Goal: Task Accomplishment & Management: Manage account settings

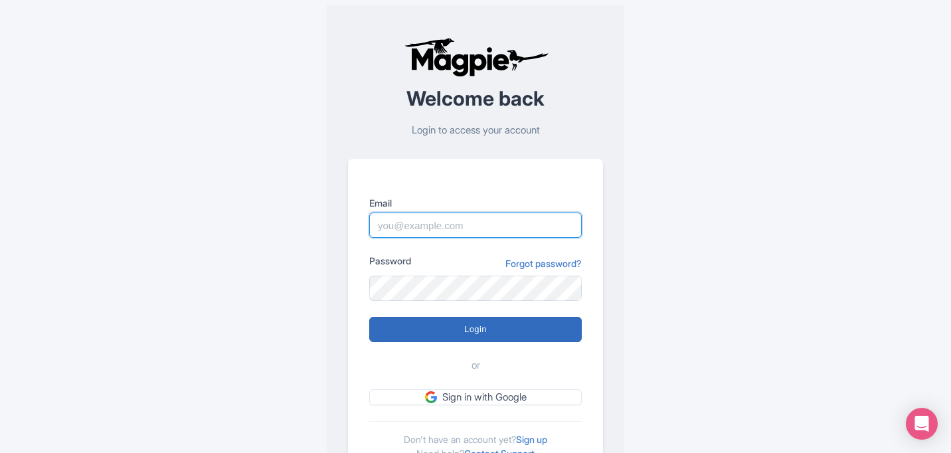
type input "[EMAIL_ADDRESS][DOMAIN_NAME]"
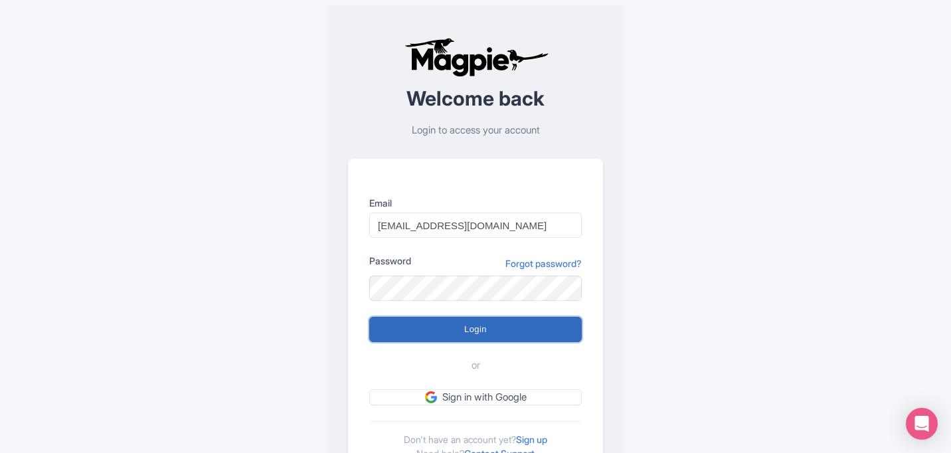
click at [464, 324] on input "Login" at bounding box center [475, 329] width 213 height 25
type input "Logging in..."
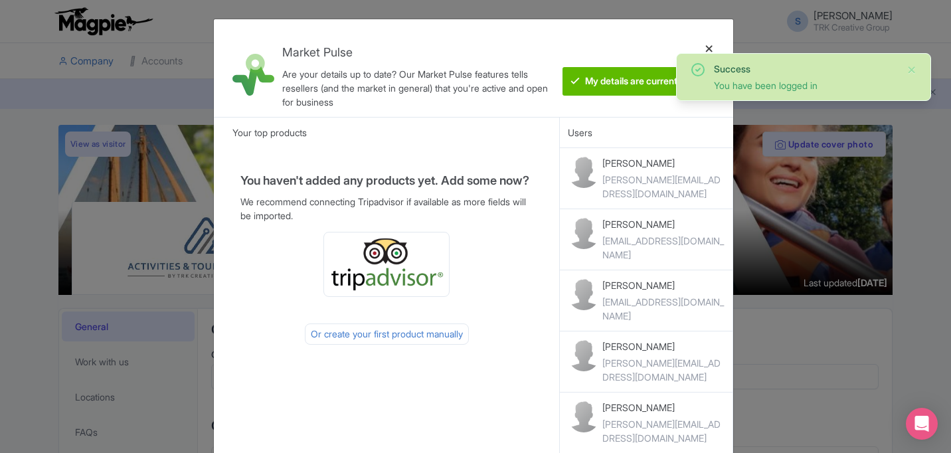
click at [705, 39] on div at bounding box center [710, 68] width 32 height 76
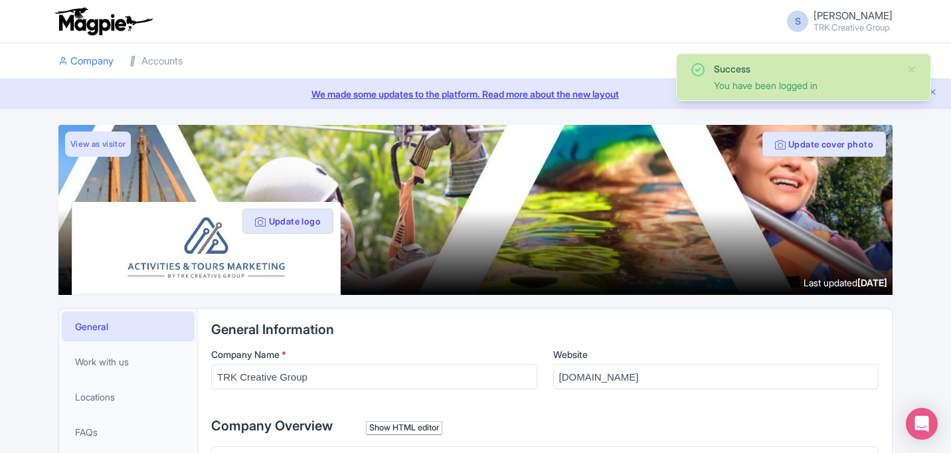
click at [706, 45] on li at bounding box center [546, 61] width 710 height 36
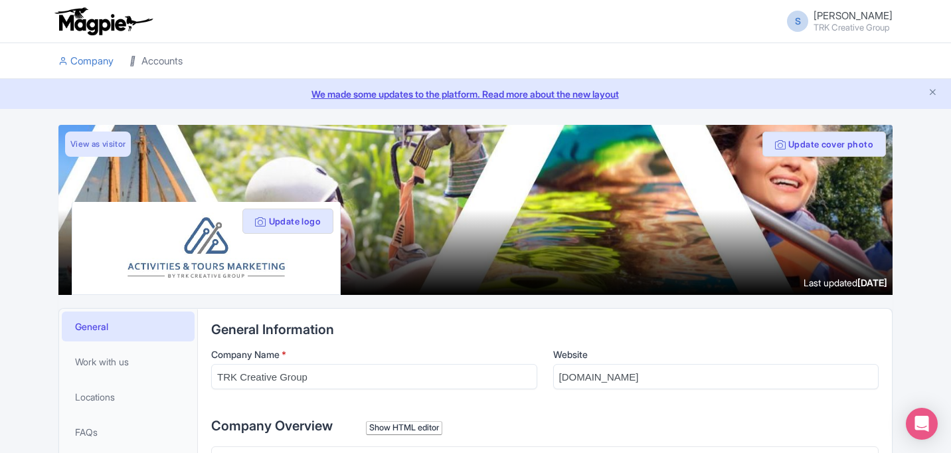
click at [153, 53] on link "Accounts" at bounding box center [156, 61] width 53 height 37
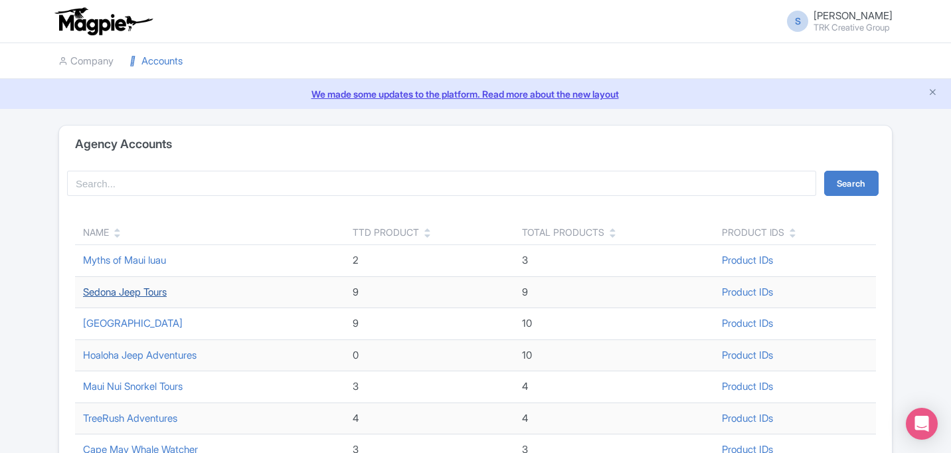
click at [146, 293] on link "Sedona Jeep Tours" at bounding box center [125, 292] width 84 height 13
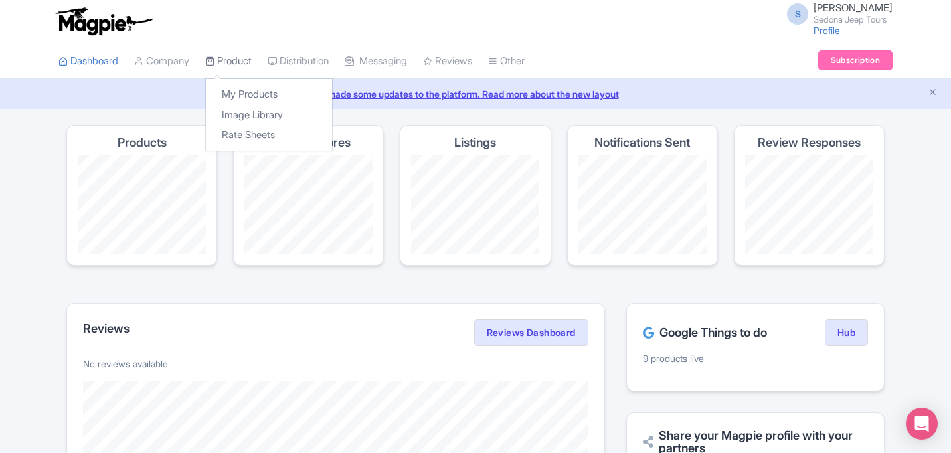
click at [225, 74] on link "Product" at bounding box center [228, 61] width 47 height 37
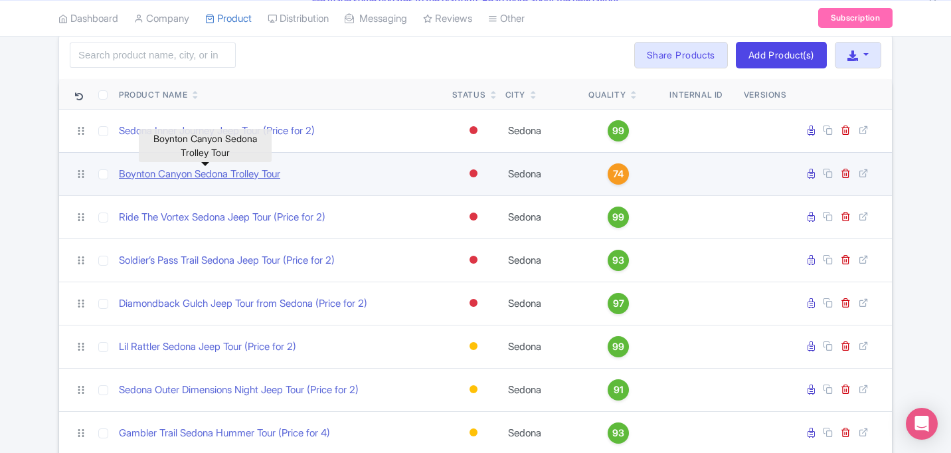
scroll to position [92, 0]
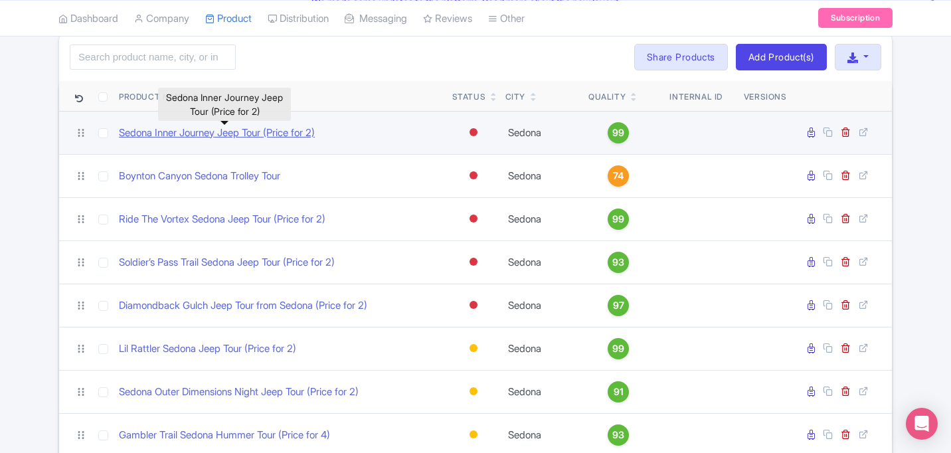
click at [303, 138] on link "Sedona Inner Journey Jeep Tour (Price for 2)" at bounding box center [217, 133] width 196 height 15
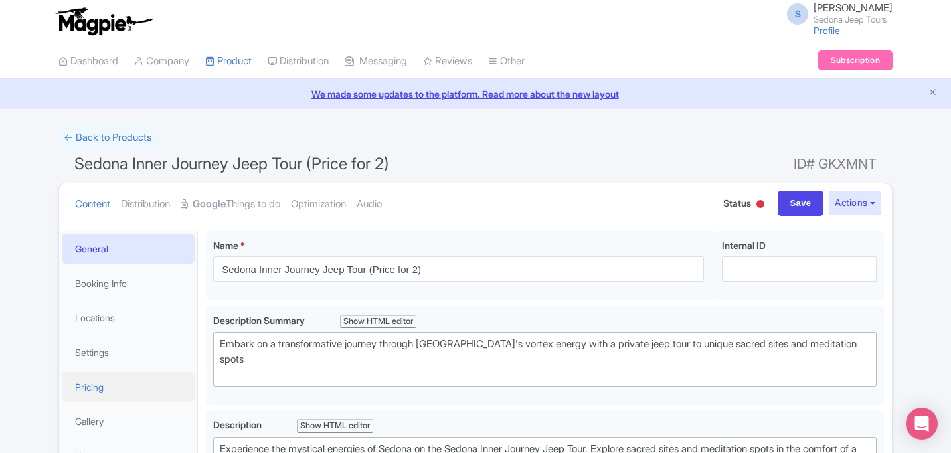
click at [144, 381] on link "Pricing" at bounding box center [128, 387] width 133 height 30
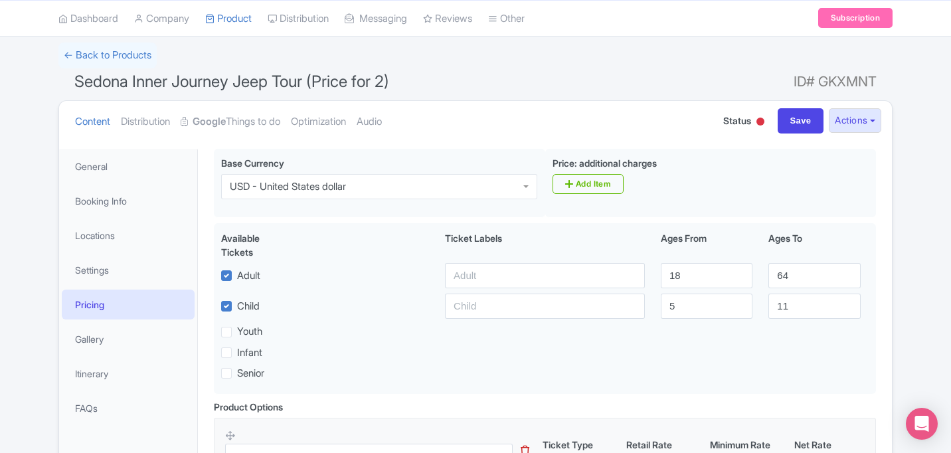
scroll to position [66, 0]
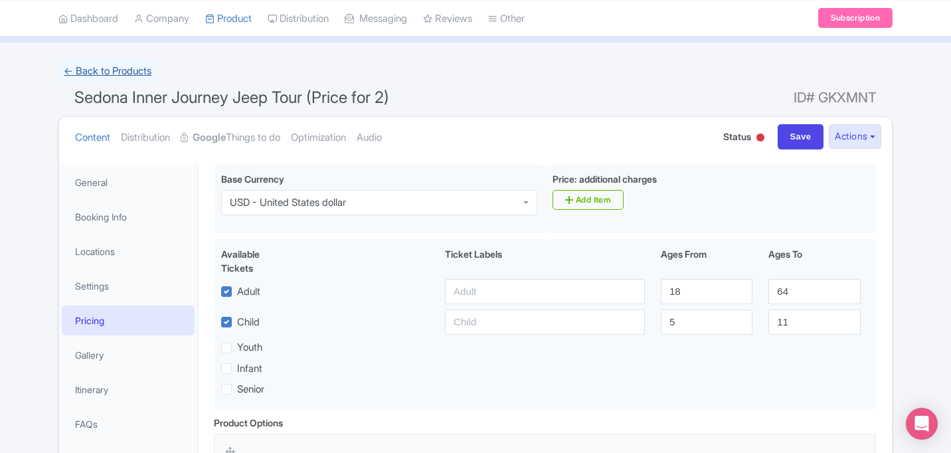
click at [138, 62] on link "← Back to Products" at bounding box center [107, 71] width 98 height 26
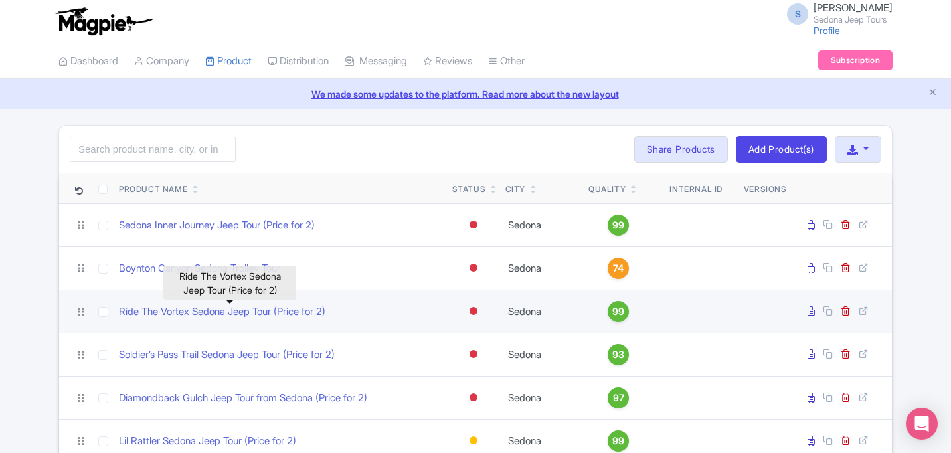
click at [240, 308] on link "Ride The Vortex Sedona Jeep Tour (Price for 2)" at bounding box center [222, 311] width 207 height 15
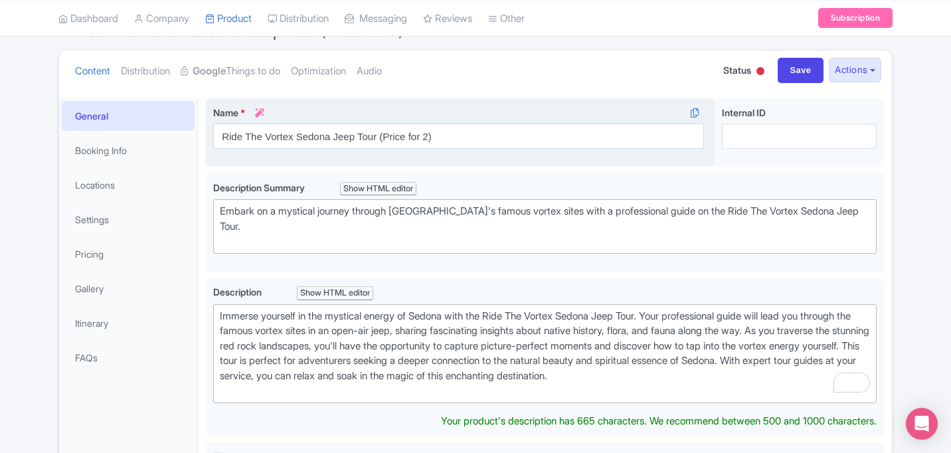
scroll to position [162, 0]
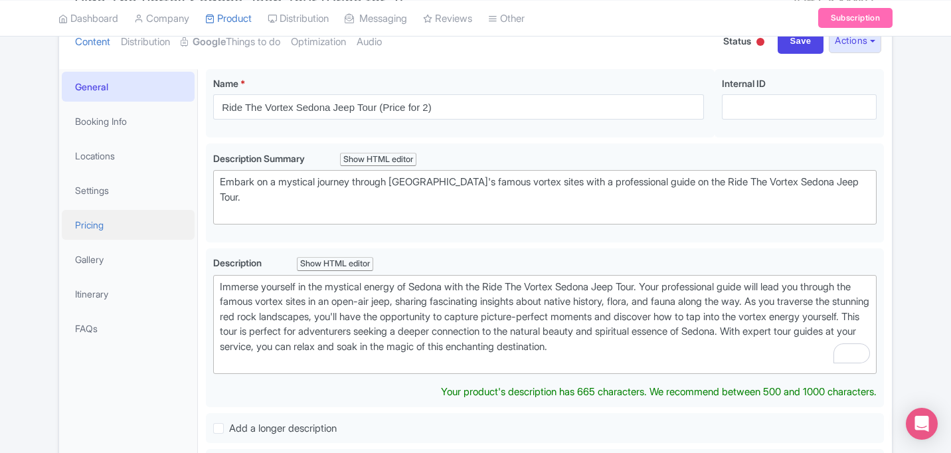
click at [132, 223] on link "Pricing" at bounding box center [128, 225] width 133 height 30
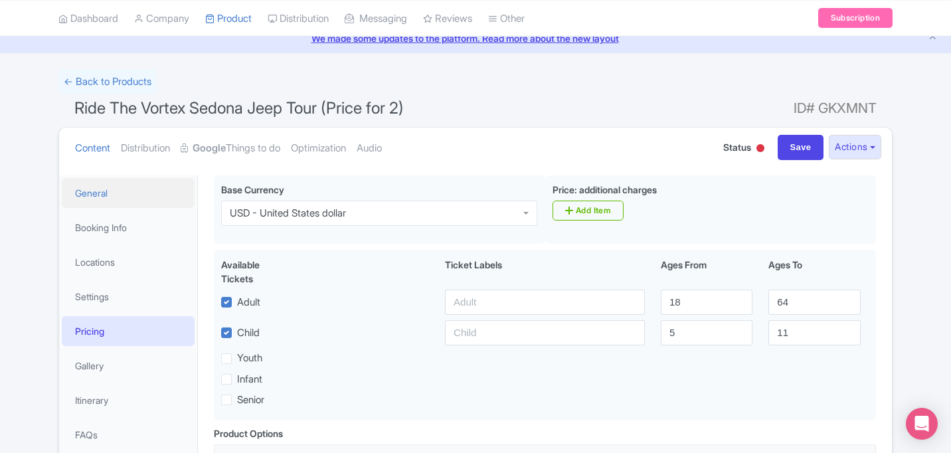
scroll to position [59, 0]
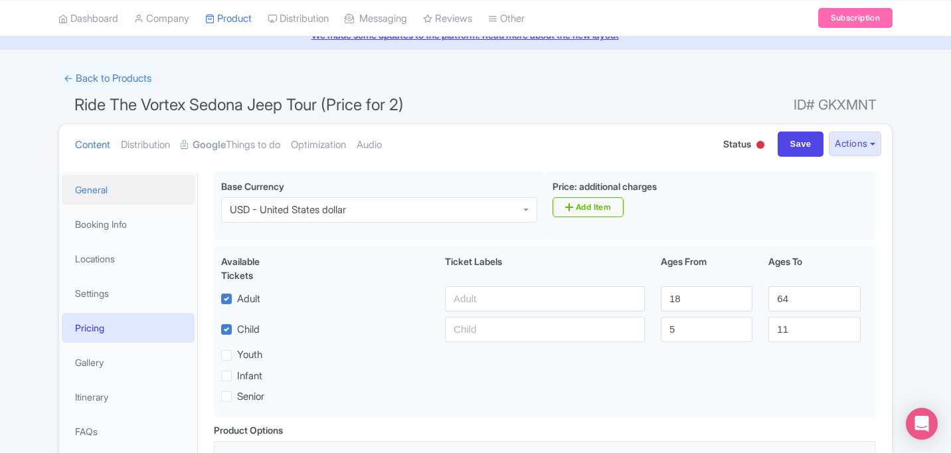
click at [129, 201] on link "General" at bounding box center [128, 190] width 133 height 30
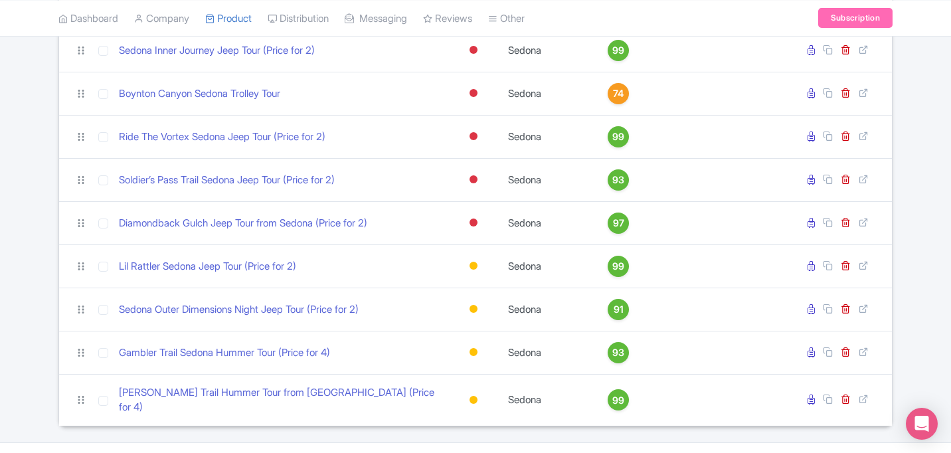
scroll to position [197, 0]
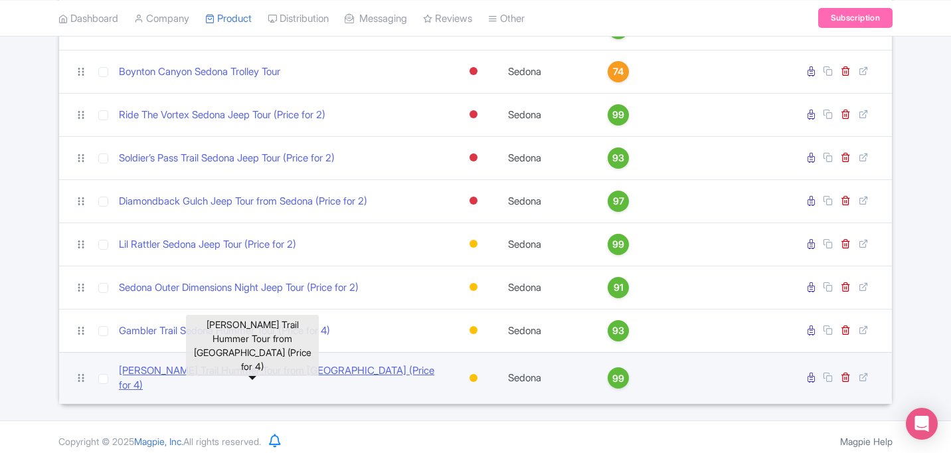
click at [297, 373] on link "[PERSON_NAME] Trail Hummer Tour from [GEOGRAPHIC_DATA] (Price for 4)" at bounding box center [280, 378] width 323 height 30
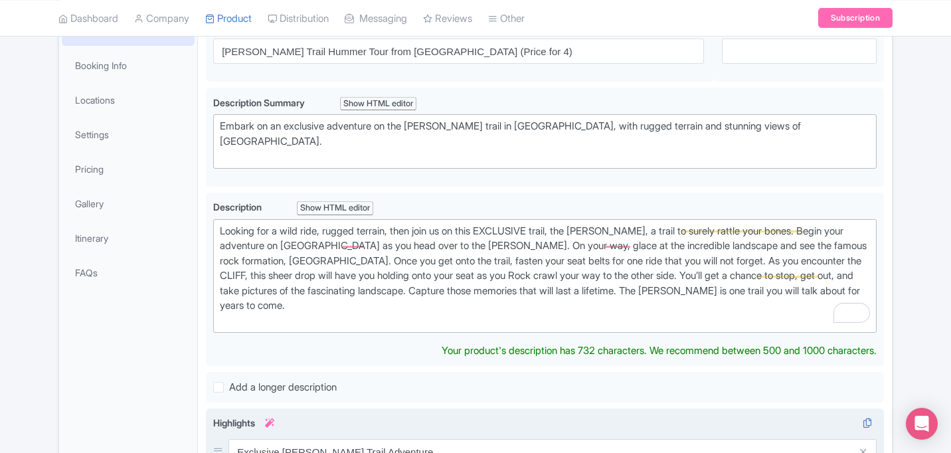
scroll to position [177, 0]
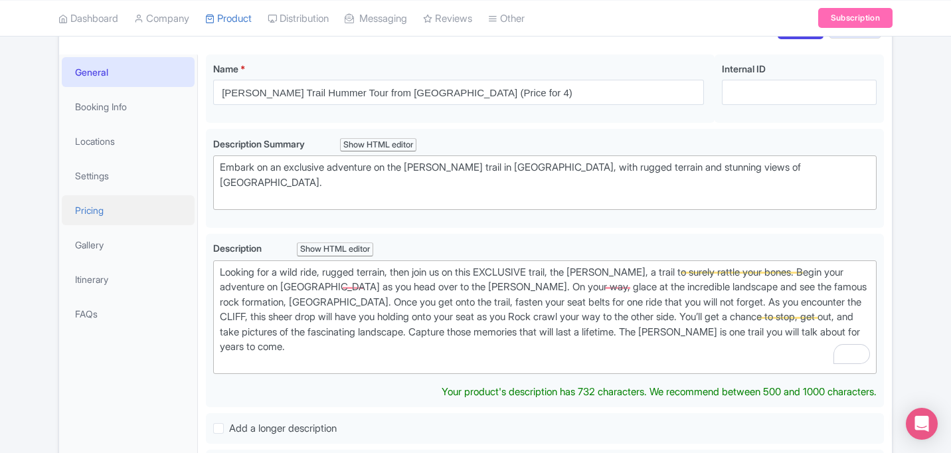
click at [128, 215] on link "Pricing" at bounding box center [128, 210] width 133 height 30
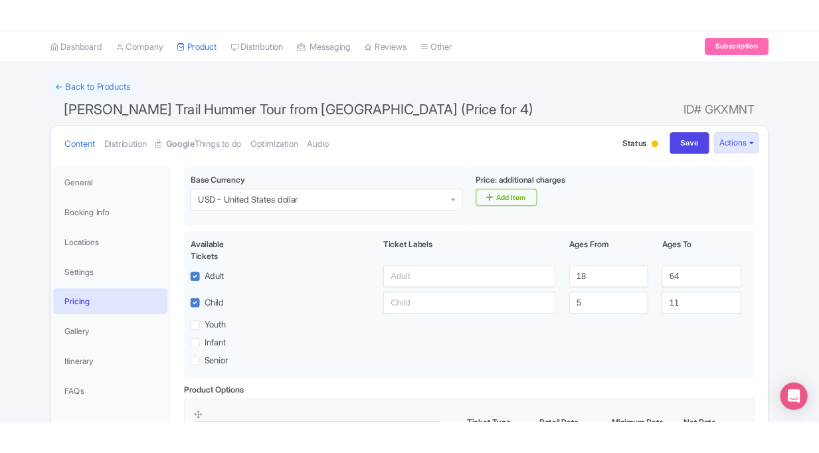
scroll to position [74, 0]
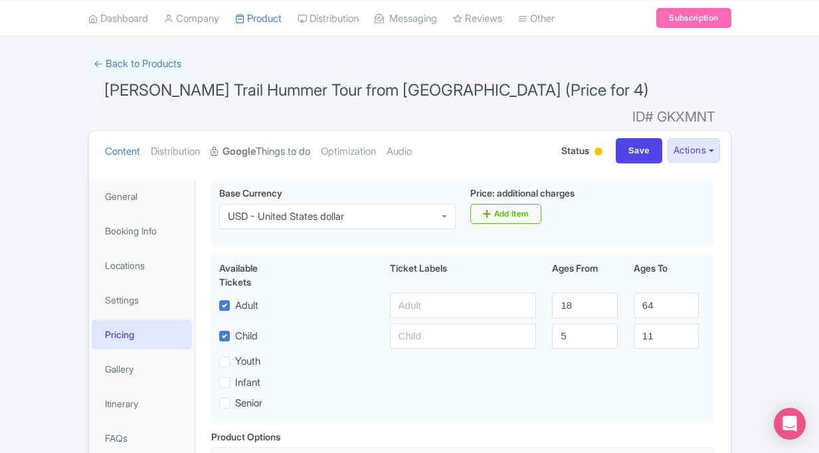
click at [274, 131] on link "Google Things to do" at bounding box center [261, 152] width 100 height 42
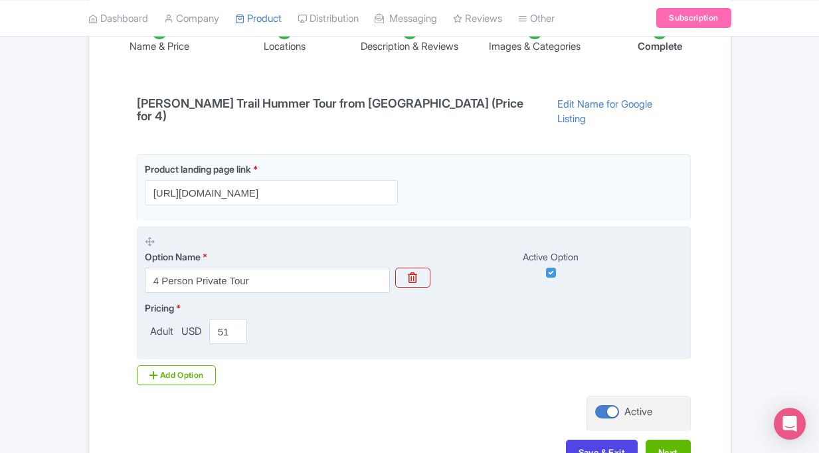
scroll to position [260, 0]
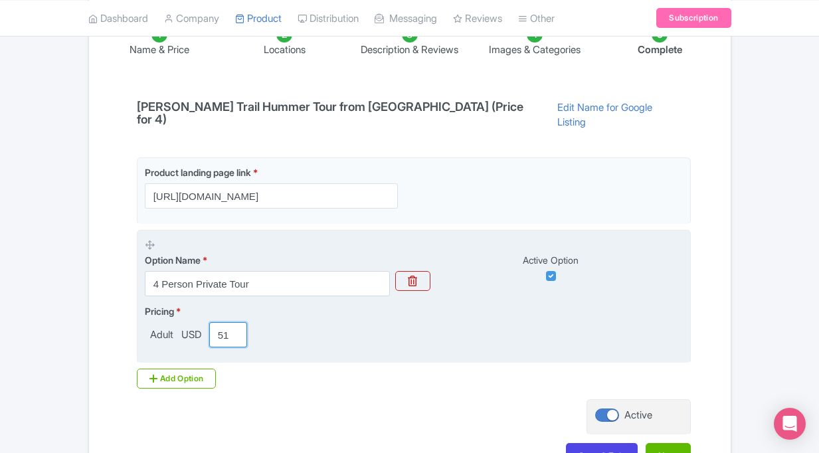
click at [221, 322] on input "510.57" at bounding box center [228, 334] width 38 height 25
drag, startPoint x: 219, startPoint y: 302, endPoint x: 240, endPoint y: 302, distance: 21.9
click at [240, 322] on input "510.57" at bounding box center [228, 334] width 38 height 25
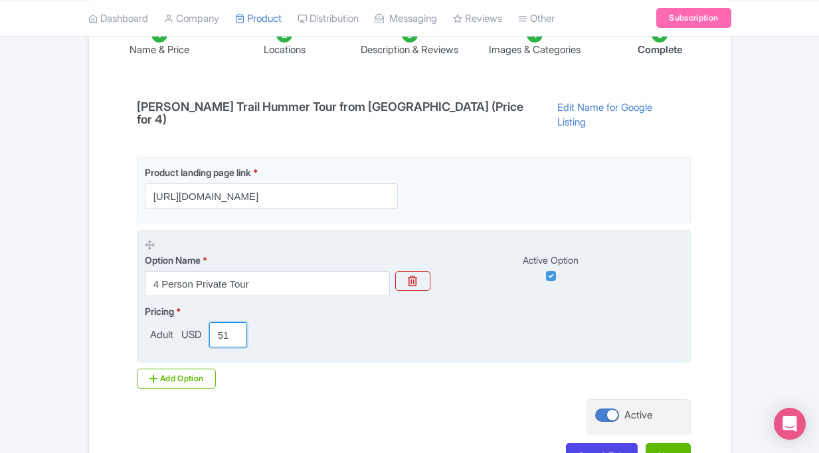
click at [281, 304] on div "Pricing * Adult USD 510.57" at bounding box center [414, 325] width 538 height 43
click at [221, 322] on input "510.57" at bounding box center [228, 334] width 38 height 25
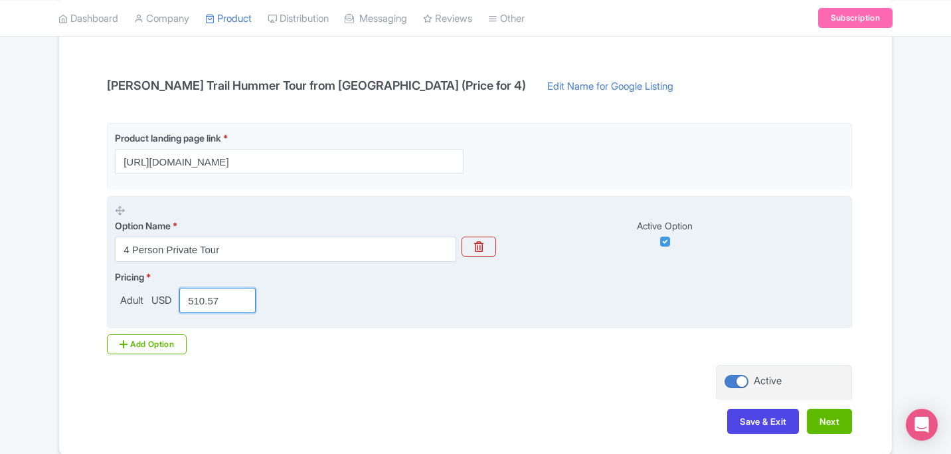
click at [270, 318] on fieldset "Option Name * 4 Person Private Tour Active Option Pricing * Adult USD 510.57" at bounding box center [479, 263] width 745 height 134
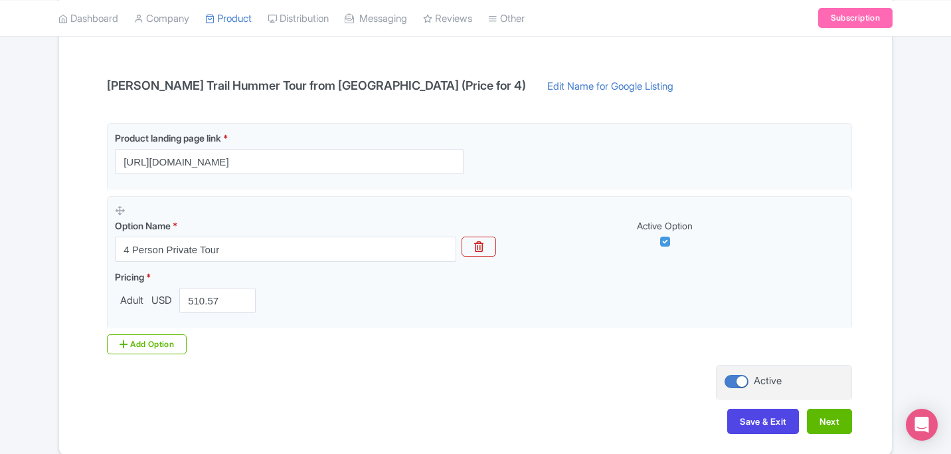
click at [273, 366] on div "Name & Price Locations Description & Reviews Images & Categories Complete Cliff…" at bounding box center [475, 213] width 817 height 468
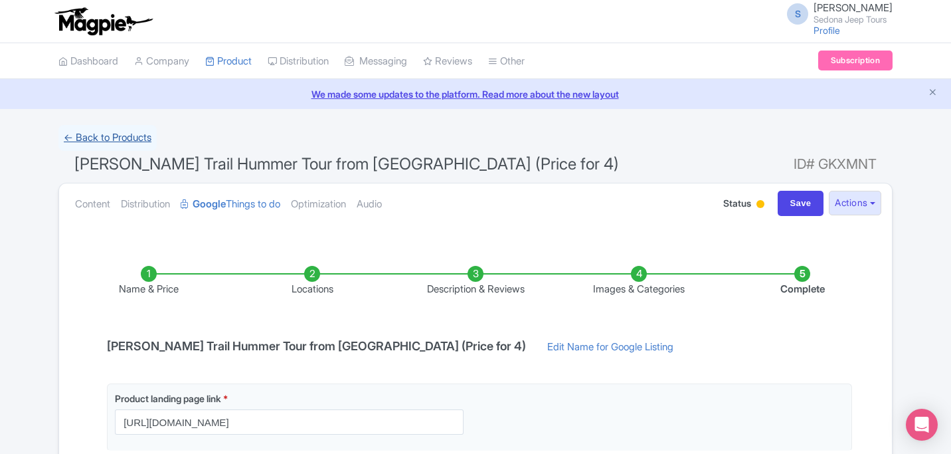
click at [116, 134] on link "← Back to Products" at bounding box center [107, 138] width 98 height 26
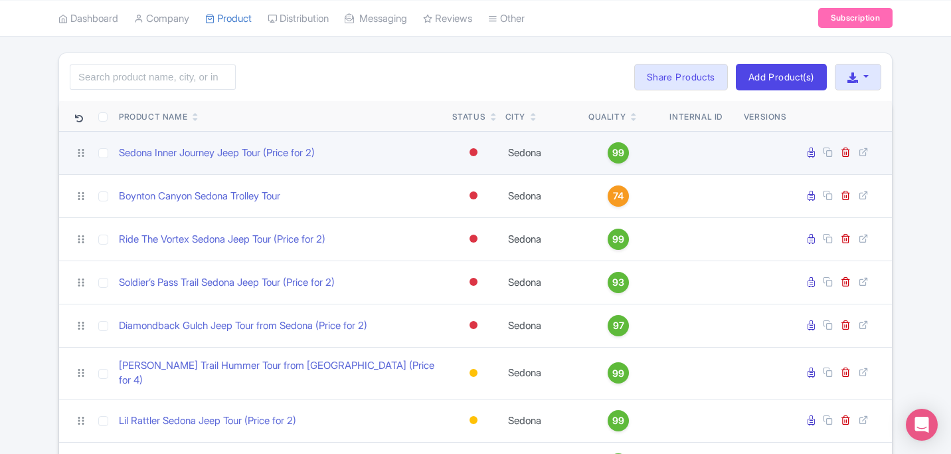
scroll to position [75, 0]
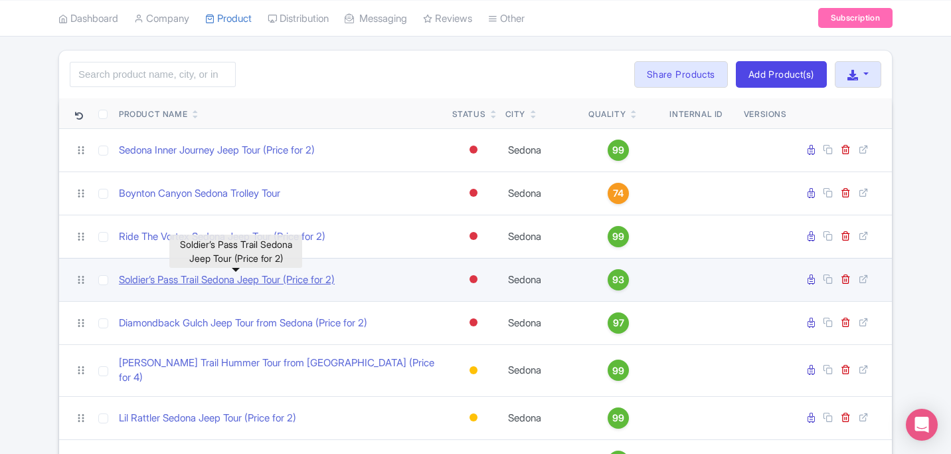
click at [238, 275] on link "Soldier’s Pass Trail Sedona Jeep Tour (Price for 2)" at bounding box center [227, 279] width 216 height 15
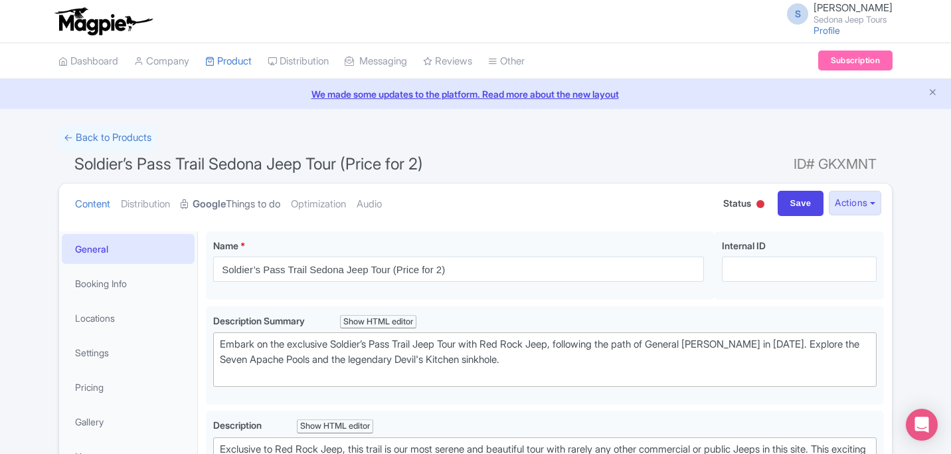
click at [252, 205] on link "Google Things to do" at bounding box center [231, 204] width 100 height 42
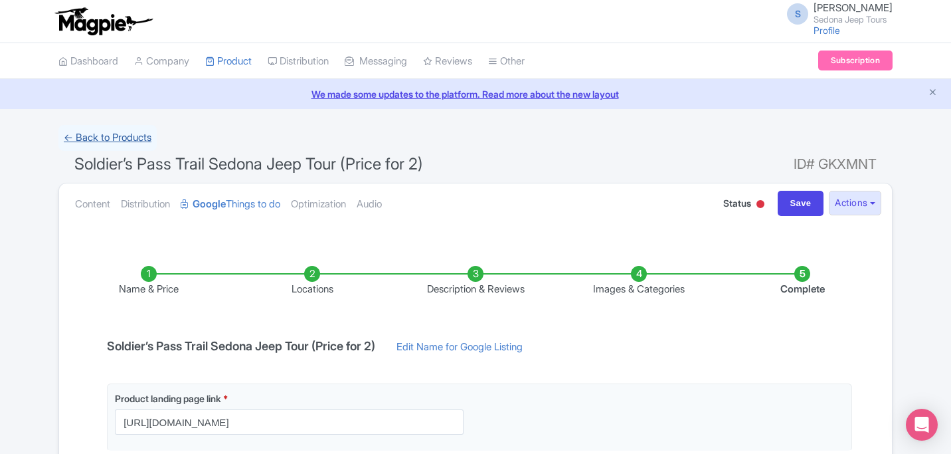
click at [117, 143] on link "← Back to Products" at bounding box center [107, 138] width 98 height 26
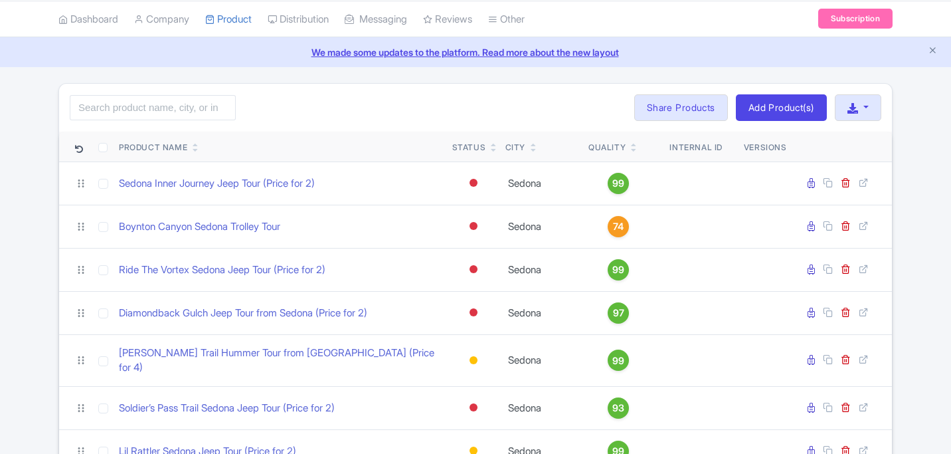
scroll to position [48, 0]
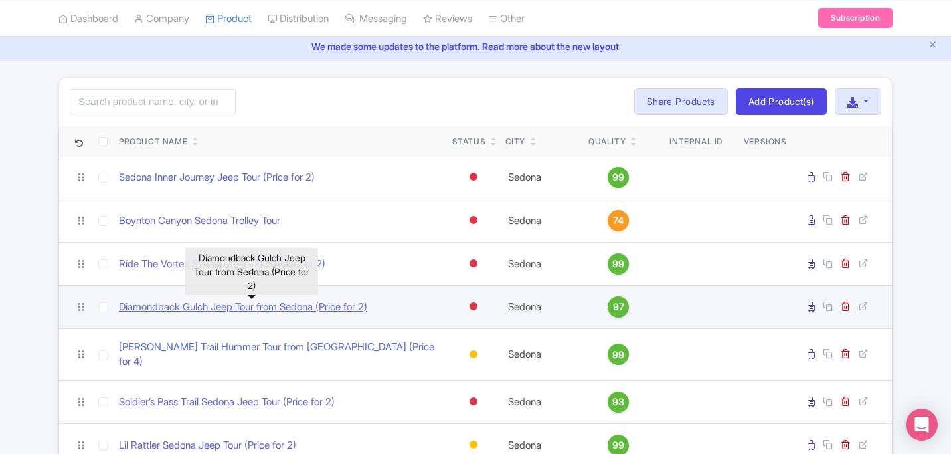
click at [347, 306] on link "Diamondback Gulch Jeep Tour from Sedona (Price for 2)" at bounding box center [243, 307] width 248 height 15
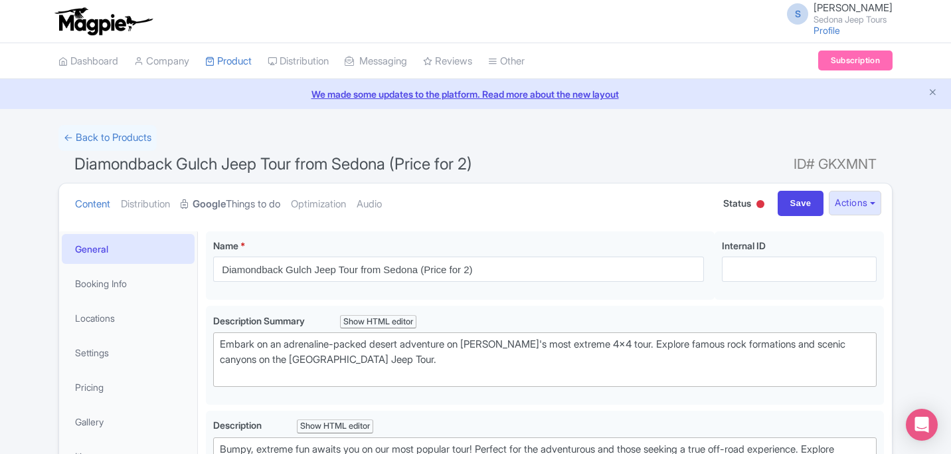
click at [262, 209] on link "Google Things to do" at bounding box center [231, 204] width 100 height 42
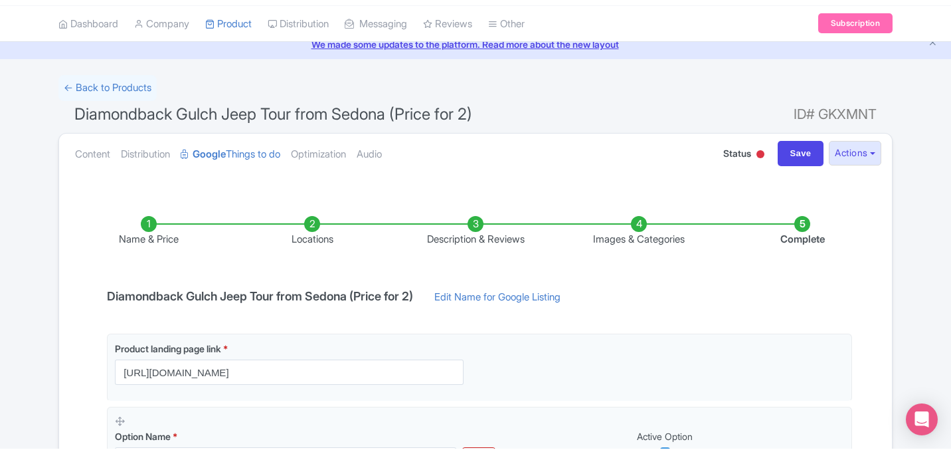
scroll to position [7, 0]
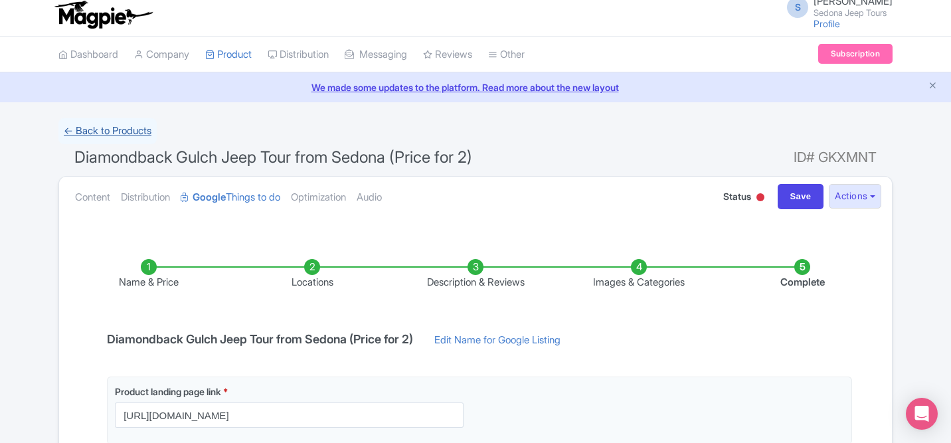
click at [131, 136] on link "← Back to Products" at bounding box center [107, 131] width 98 height 26
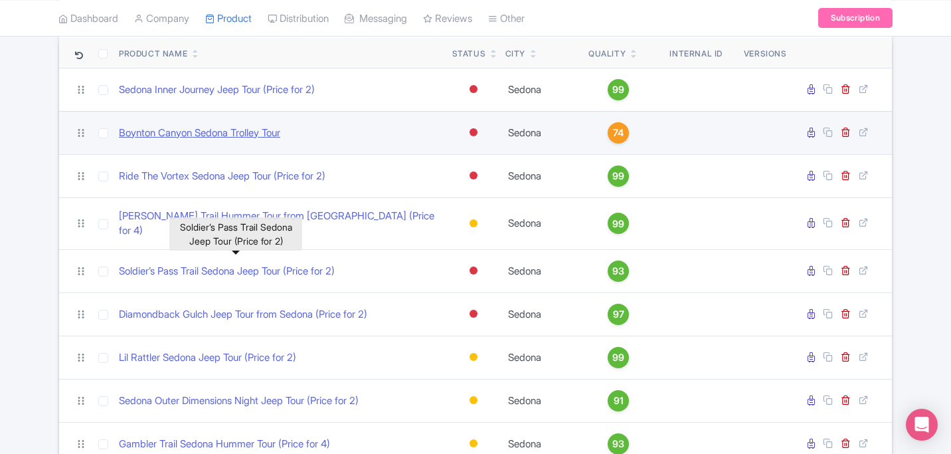
scroll to position [137, 0]
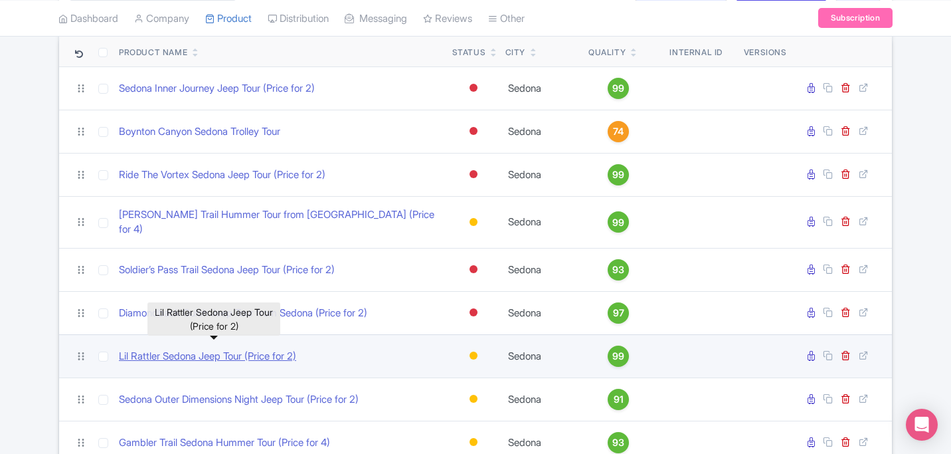
click at [187, 349] on link "Lil Rattler Sedona Jeep Tour (Price for 2)" at bounding box center [207, 356] width 177 height 15
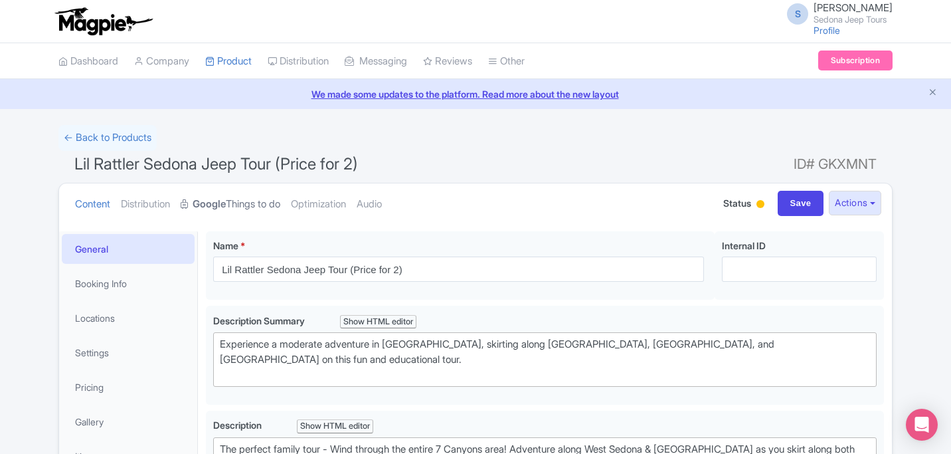
click at [250, 205] on link "Google Things to do" at bounding box center [231, 204] width 100 height 42
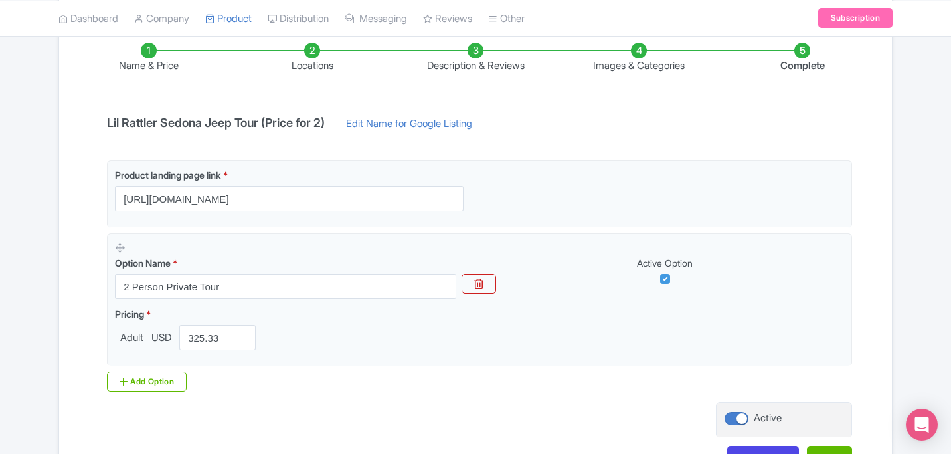
scroll to position [235, 0]
